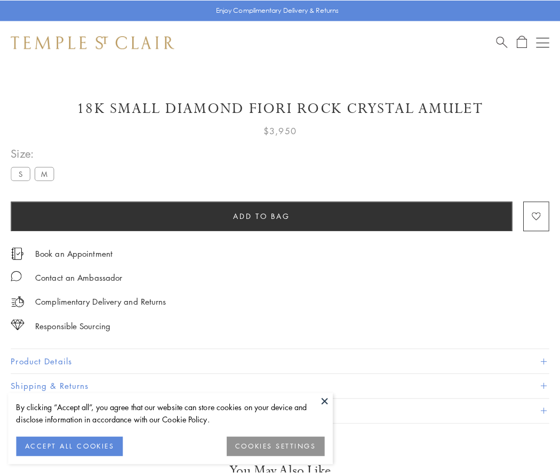
scroll to position [27, 0]
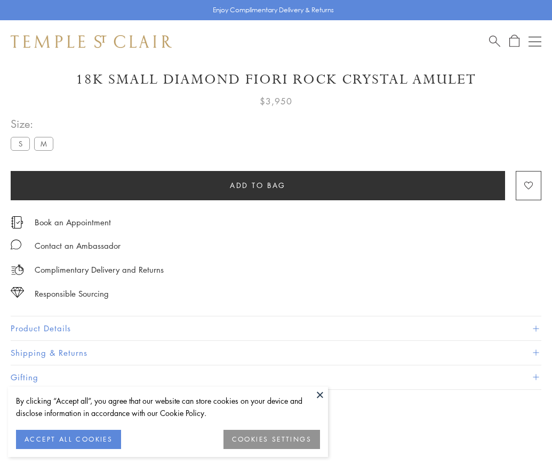
click at [257, 185] on span "Add to bag" at bounding box center [258, 186] width 56 height 12
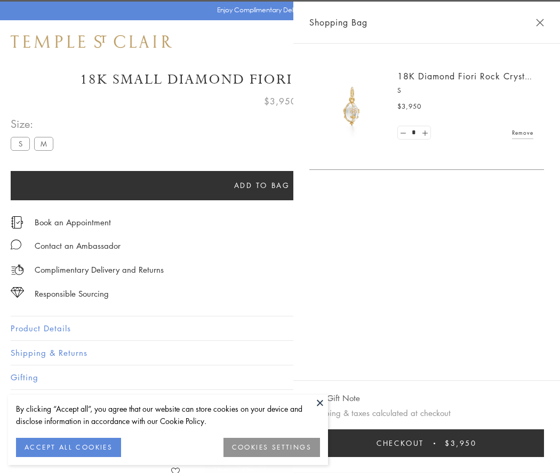
click at [433, 444] on button "Checkout $3,950" at bounding box center [426, 444] width 235 height 28
